Goal: Information Seeking & Learning: Learn about a topic

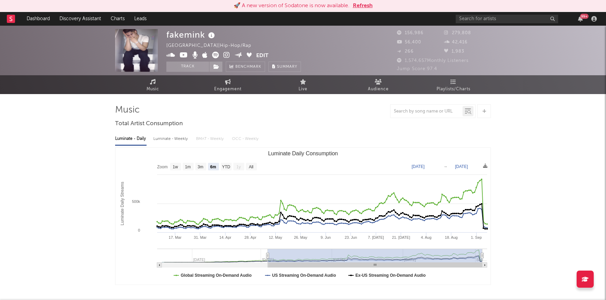
select select "6m"
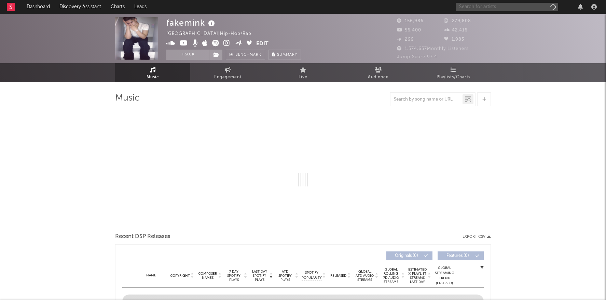
click at [509, 6] on input "text" at bounding box center [507, 7] width 102 height 9
type input "[PERSON_NAME]"
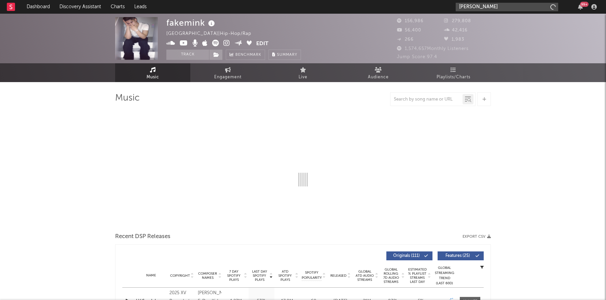
select select "6m"
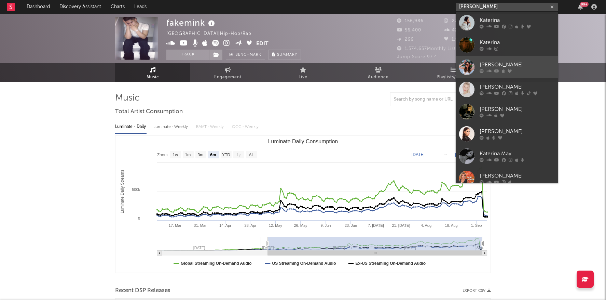
type input "katerina lom"
click at [505, 60] on link "Katerina Lomis" at bounding box center [507, 67] width 102 height 22
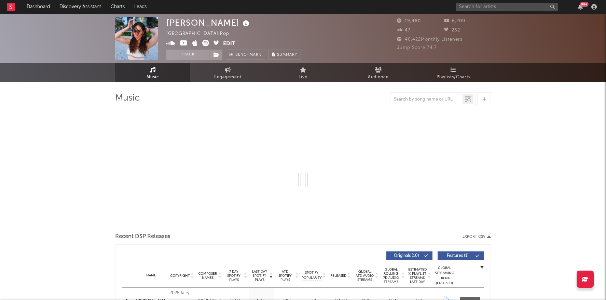
select select "6m"
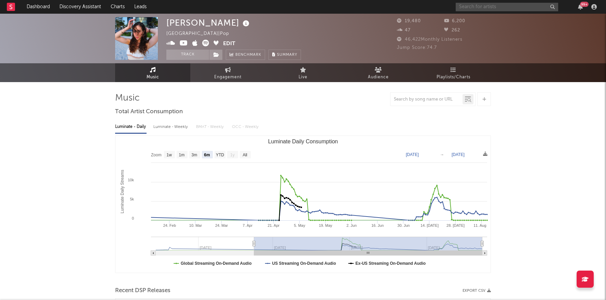
click at [469, 10] on input "text" at bounding box center [507, 7] width 102 height 9
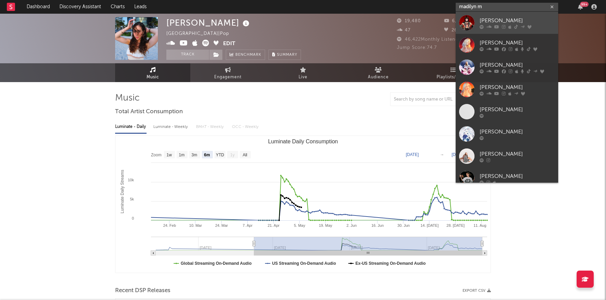
type input "madilyn m"
click at [492, 21] on div "Madilyn Mei" at bounding box center [517, 20] width 75 height 8
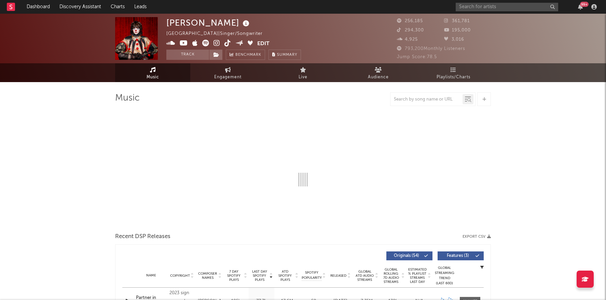
select select "6m"
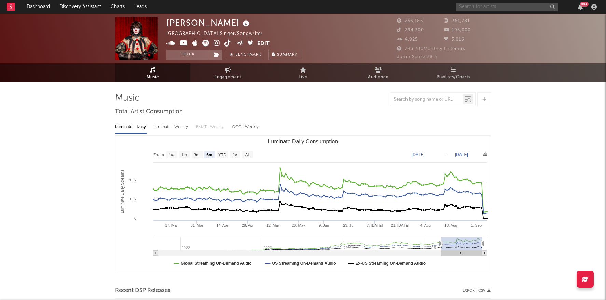
click at [466, 6] on input "text" at bounding box center [507, 7] width 102 height 9
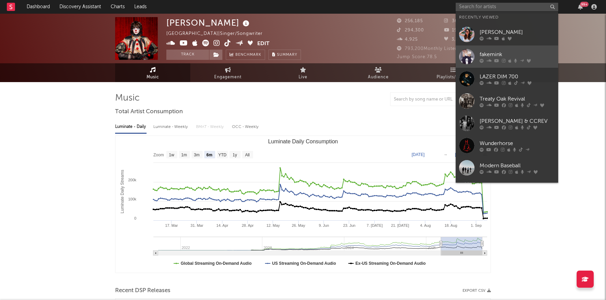
click at [487, 56] on div "fakemink" at bounding box center [517, 54] width 75 height 8
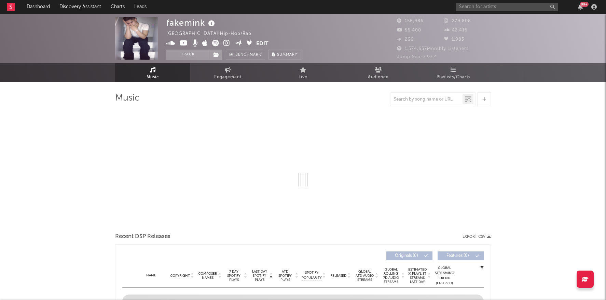
select select "6m"
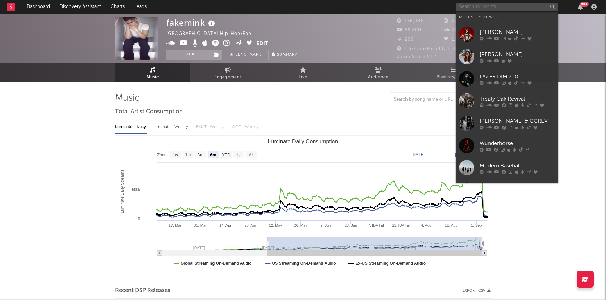
click at [488, 7] on input "text" at bounding box center [507, 7] width 102 height 9
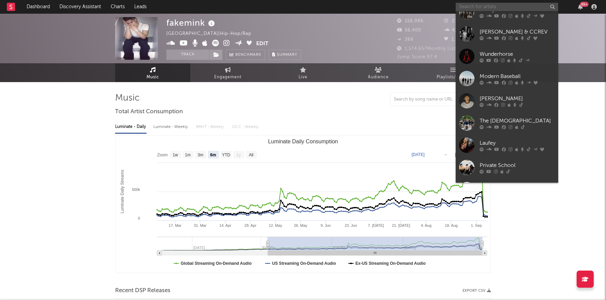
scroll to position [90, 0]
click at [513, 161] on div "Private School" at bounding box center [517, 165] width 75 height 8
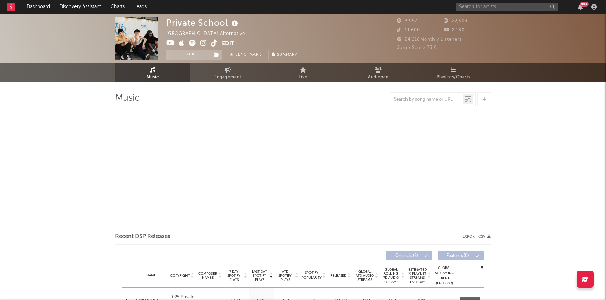
select select "1w"
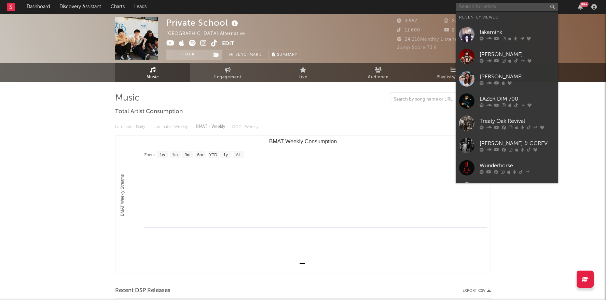
click at [497, 5] on input "text" at bounding box center [507, 7] width 102 height 9
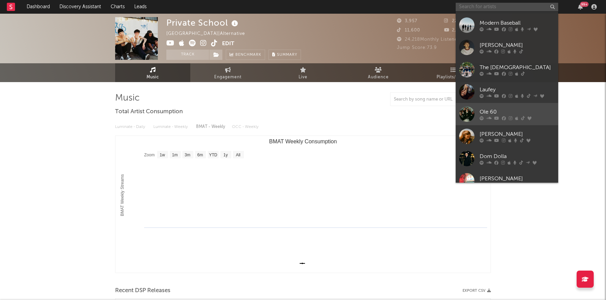
scroll to position [165, 0]
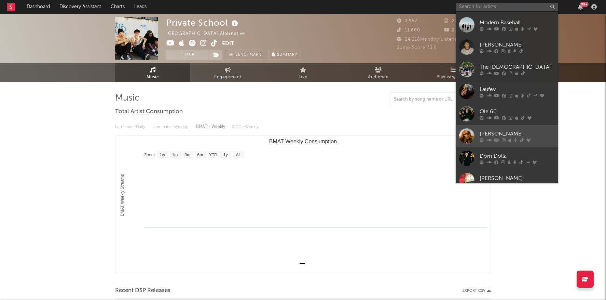
click at [515, 139] on icon at bounding box center [515, 140] width 3 height 4
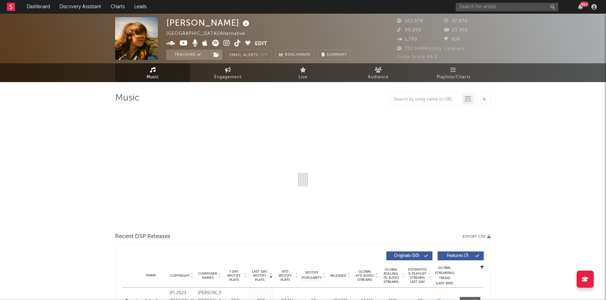
select select "6m"
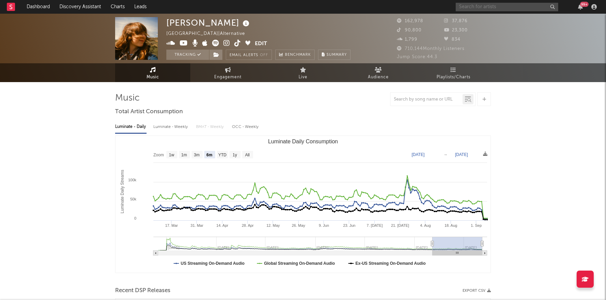
click at [516, 6] on input "text" at bounding box center [507, 7] width 102 height 9
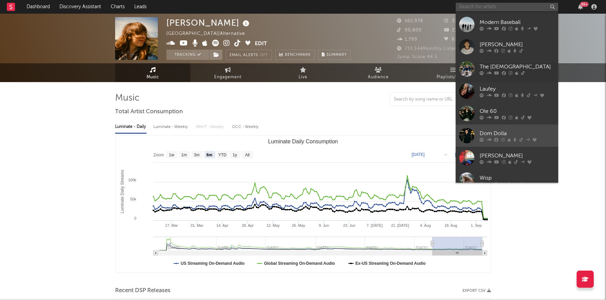
scroll to position [188, 0]
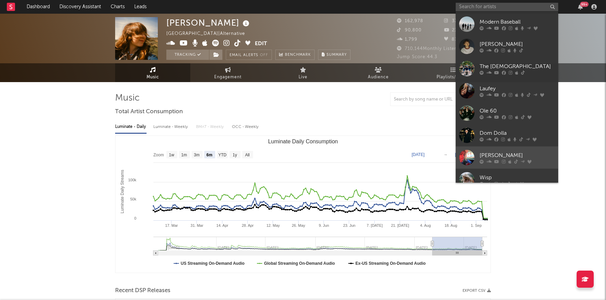
click at [509, 153] on div "Bella Kay" at bounding box center [517, 155] width 75 height 8
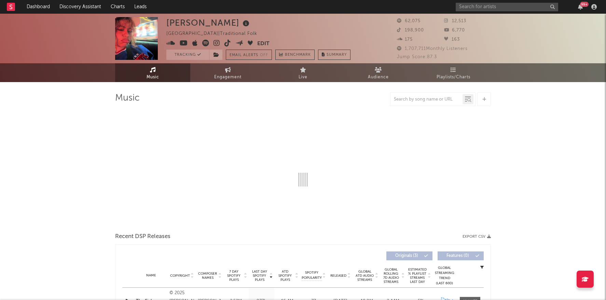
select select "1w"
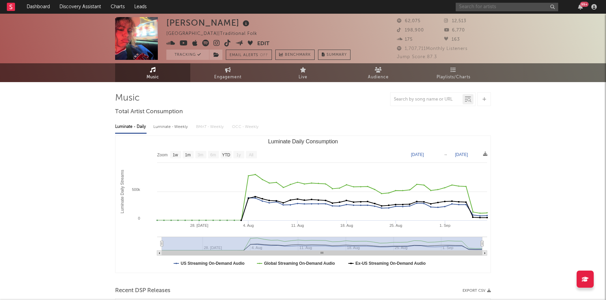
click at [505, 8] on input "text" at bounding box center [507, 7] width 102 height 9
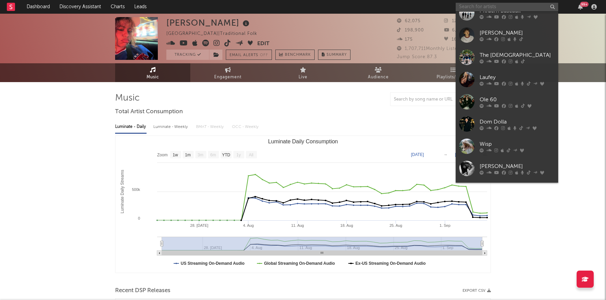
scroll to position [244, 0]
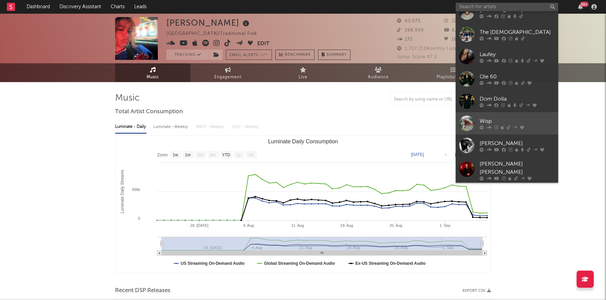
click at [507, 125] on icon at bounding box center [509, 127] width 4 height 4
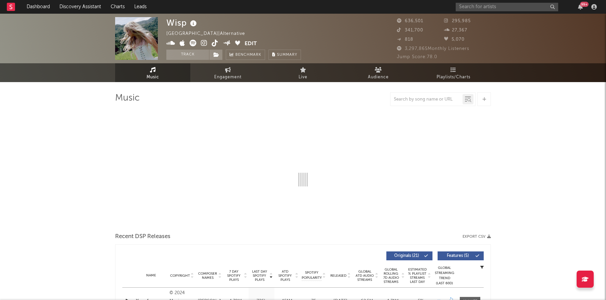
select select "6m"
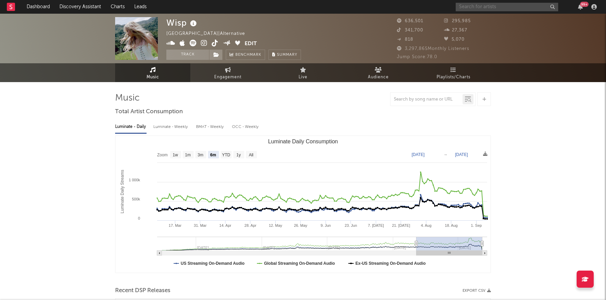
click at [505, 6] on input "text" at bounding box center [507, 7] width 102 height 9
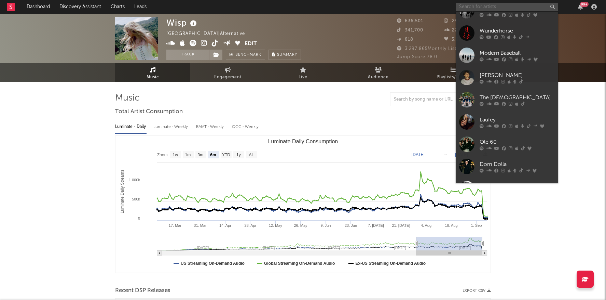
scroll to position [225, 0]
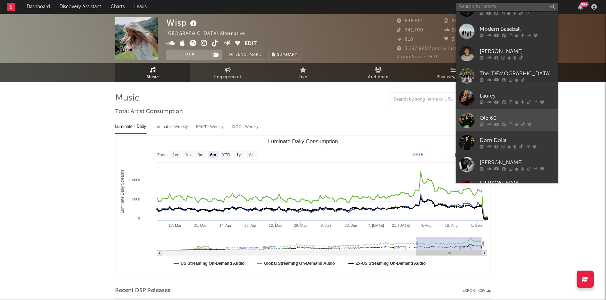
click at [506, 113] on link "Ole 60" at bounding box center [507, 120] width 102 height 22
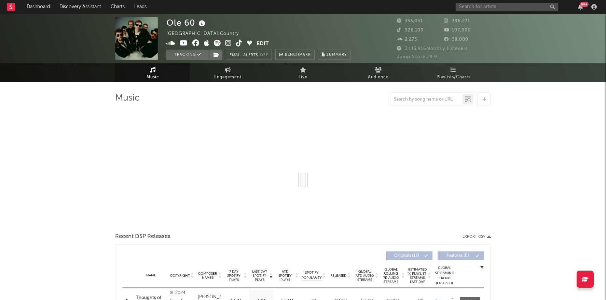
select select "6m"
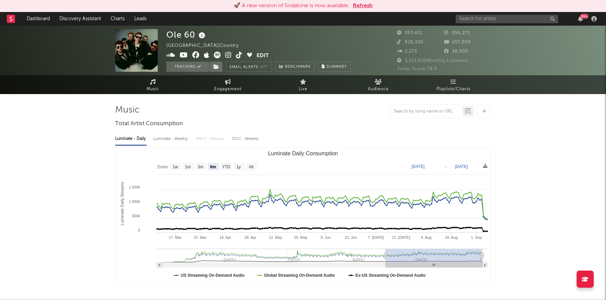
click at [359, 4] on button "Refresh" at bounding box center [363, 6] width 20 height 8
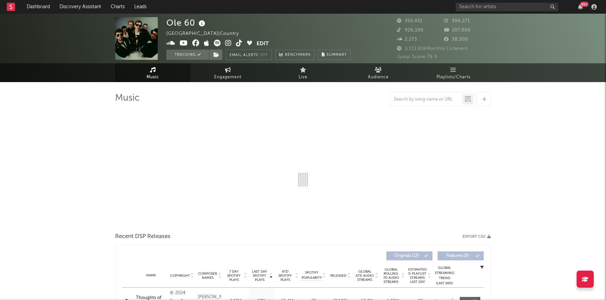
select select "6m"
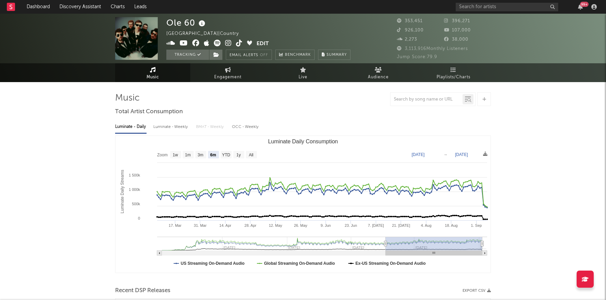
click at [242, 101] on div at bounding box center [303, 99] width 376 height 14
click at [477, 4] on input "text" at bounding box center [507, 7] width 102 height 9
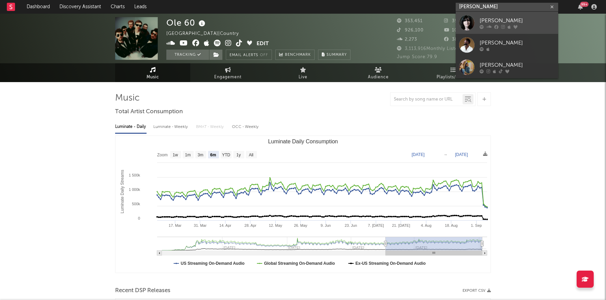
type input "emma anderson"
click at [490, 20] on div "Emma Anderson" at bounding box center [517, 20] width 75 height 8
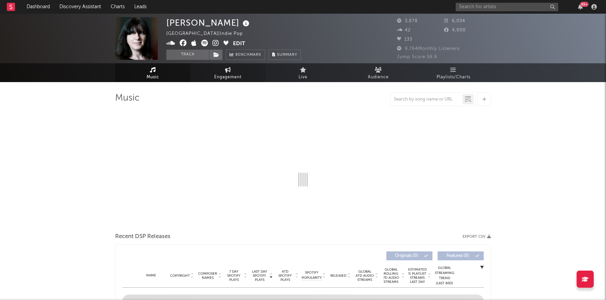
select select "1w"
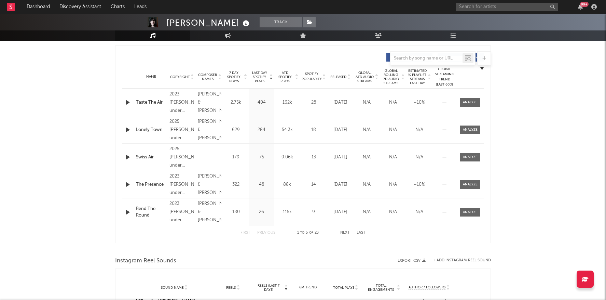
scroll to position [250, 0]
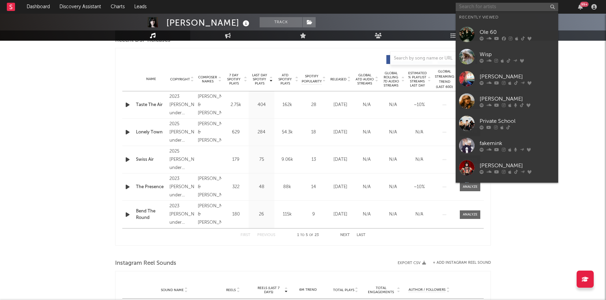
click at [469, 5] on input "text" at bounding box center [507, 7] width 102 height 9
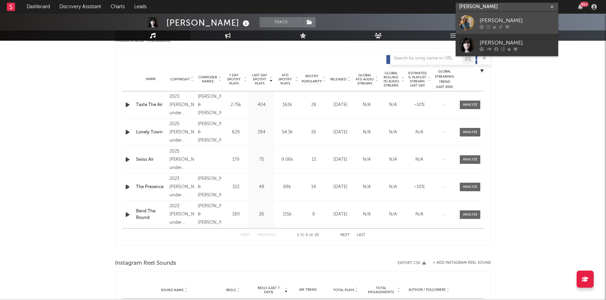
type input "emma andersen"
click at [479, 19] on link "Emma Andersen" at bounding box center [507, 23] width 102 height 22
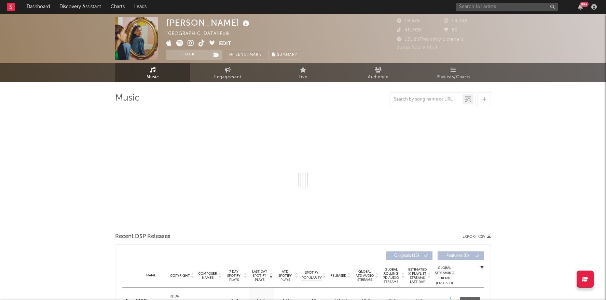
select select "6m"
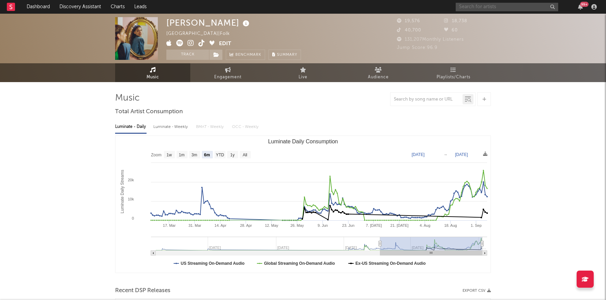
click at [489, 6] on input "text" at bounding box center [507, 7] width 102 height 9
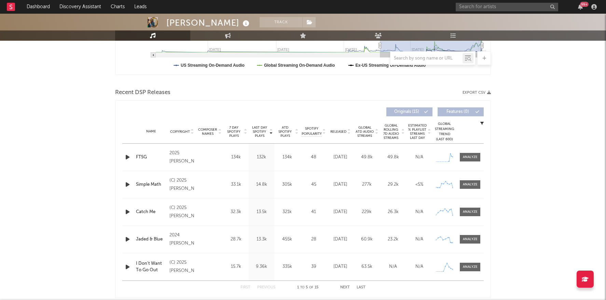
scroll to position [222, 0]
